Goal: Transaction & Acquisition: Book appointment/travel/reservation

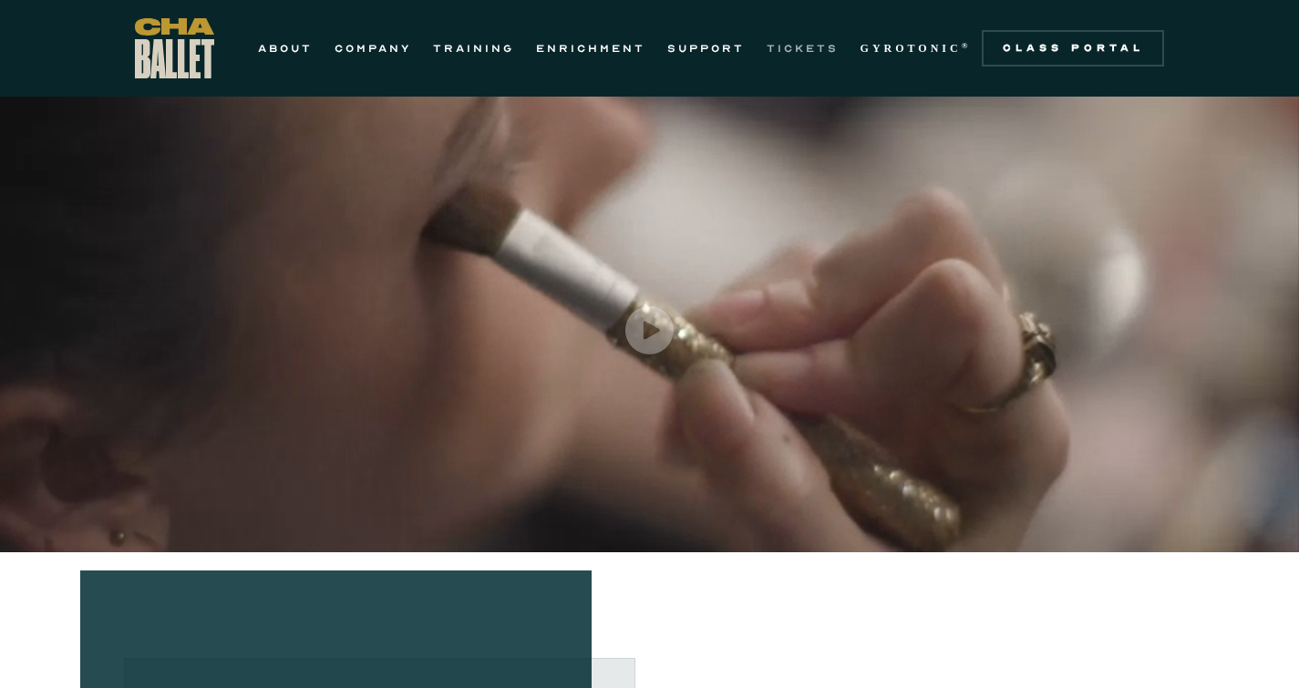
click at [795, 44] on link "TICKETS" at bounding box center [803, 48] width 72 height 22
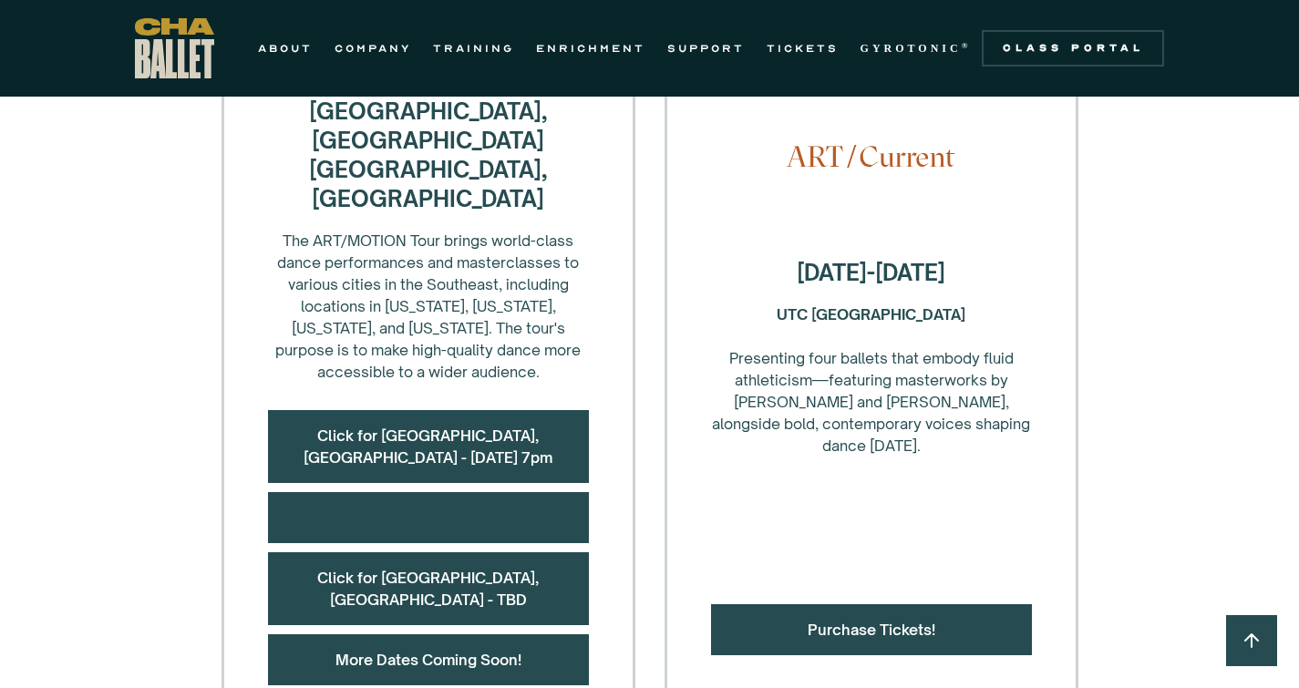
scroll to position [816, 0]
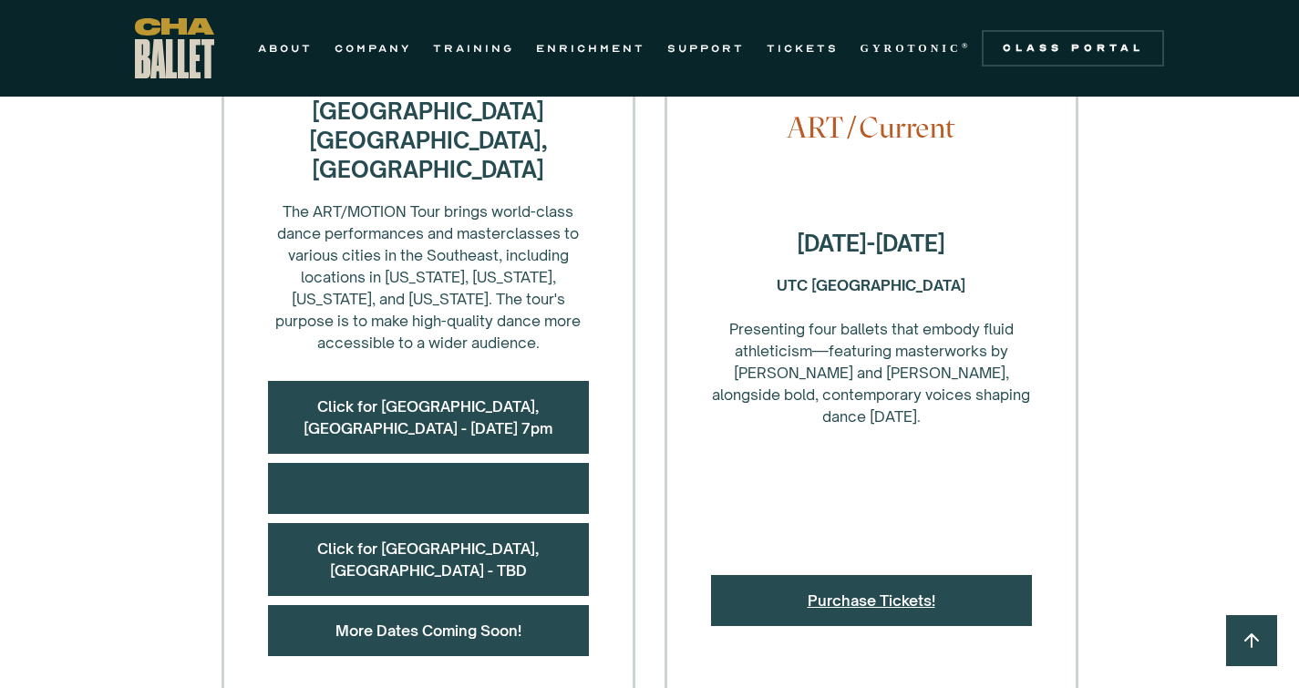
click at [877, 592] on link "Purchase Tickets!" at bounding box center [872, 601] width 128 height 18
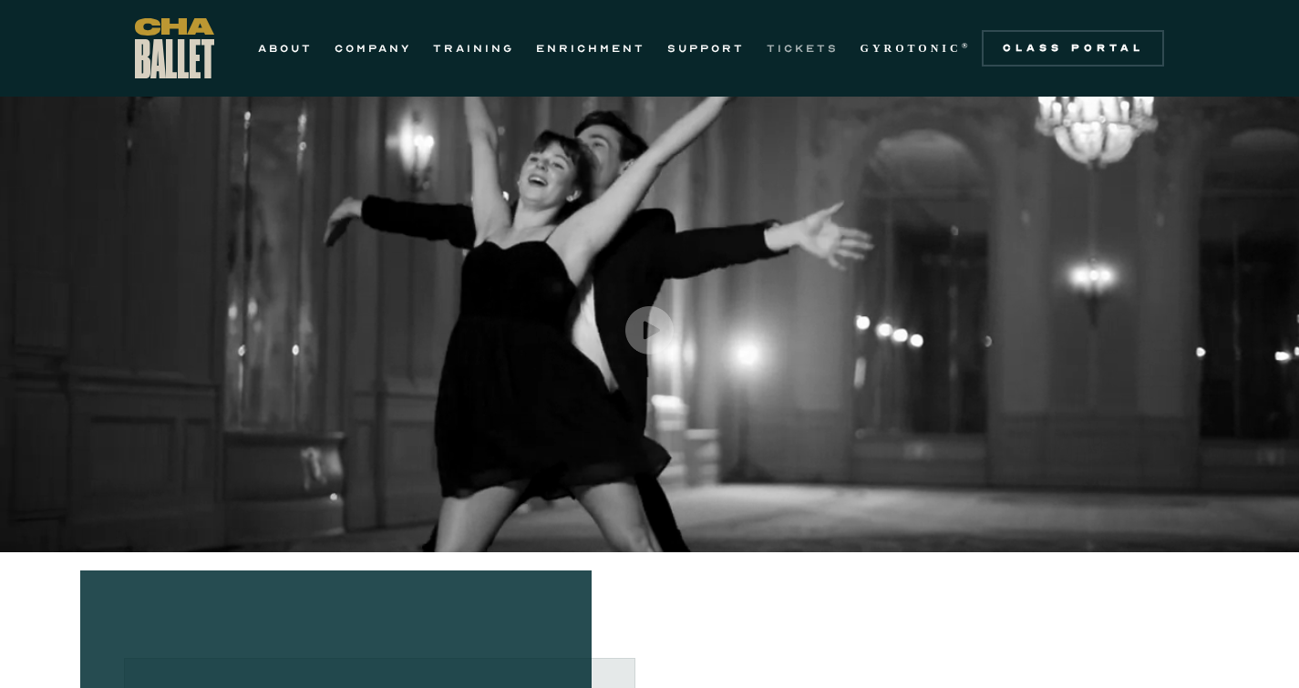
click at [811, 46] on link "TICKETS" at bounding box center [803, 48] width 72 height 22
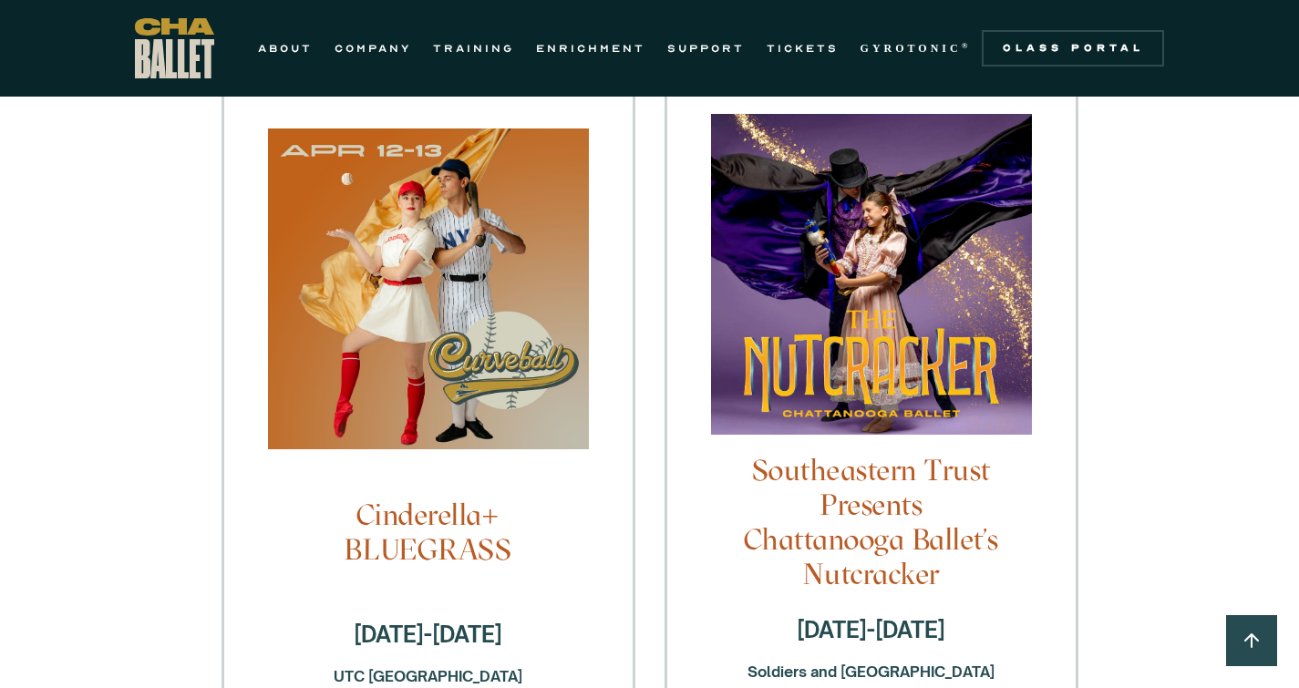
scroll to position [1487, 0]
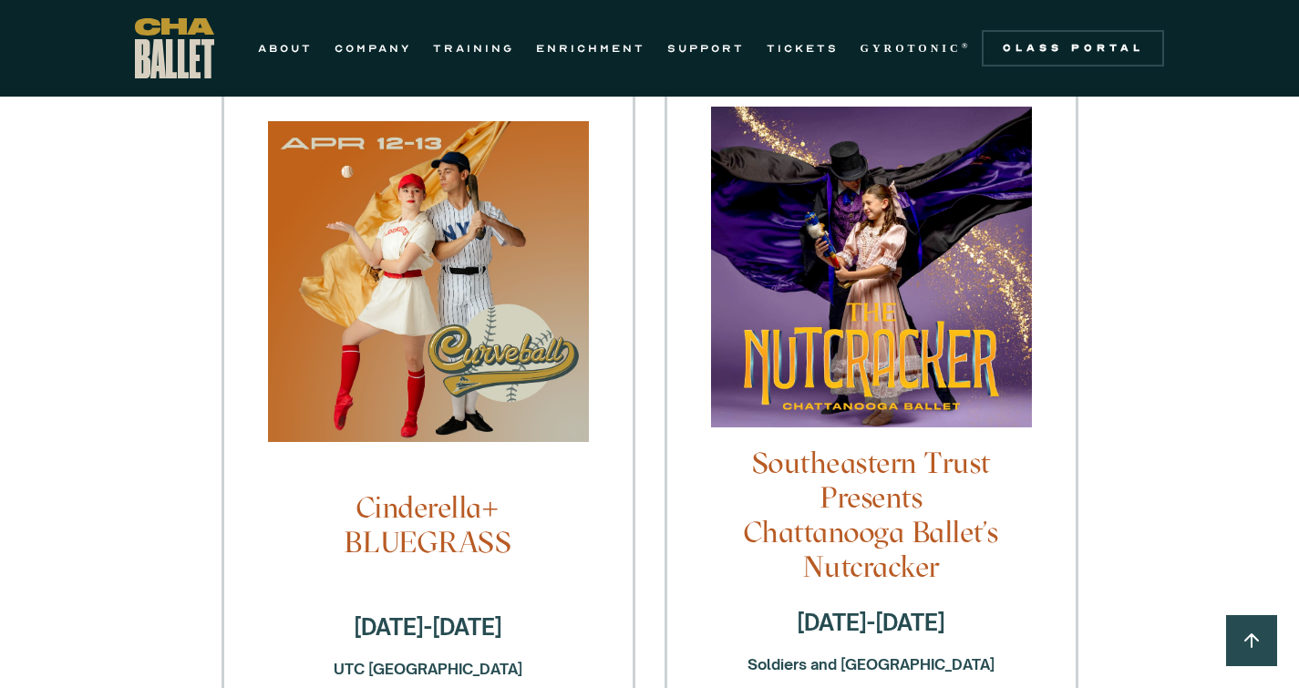
drag, startPoint x: 1034, startPoint y: 579, endPoint x: 766, endPoint y: 571, distance: 268.1
click at [766, 571] on div "Southeastern Trust Presents Chattanooga Ballet's Nutcracker [DATE]-[DATE] Soldi…" at bounding box center [871, 520] width 414 height 921
copy strong "Soldiers and [GEOGRAPHIC_DATA]"
